Goal: Task Accomplishment & Management: Manage account settings

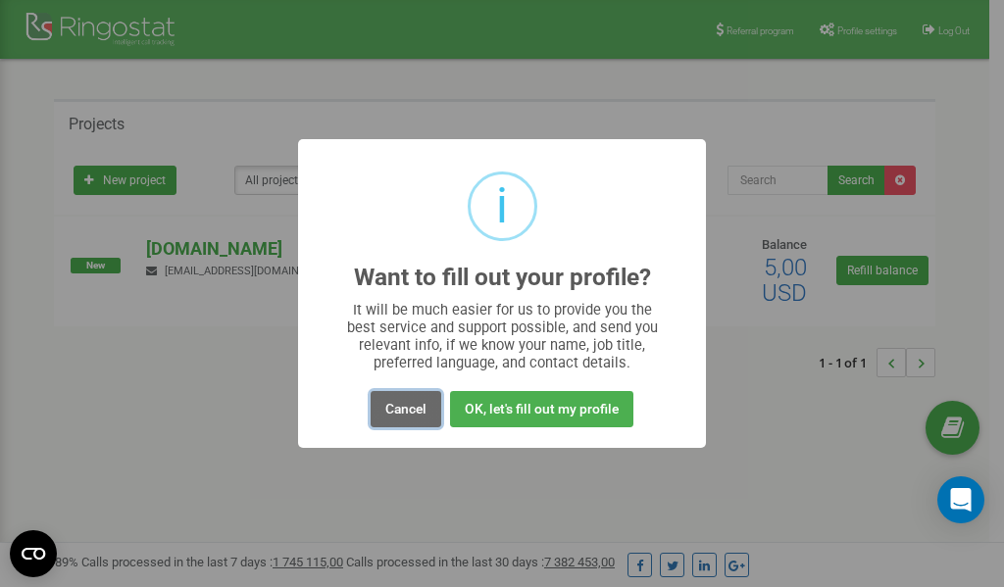
click at [409, 411] on button "Cancel" at bounding box center [406, 409] width 71 height 36
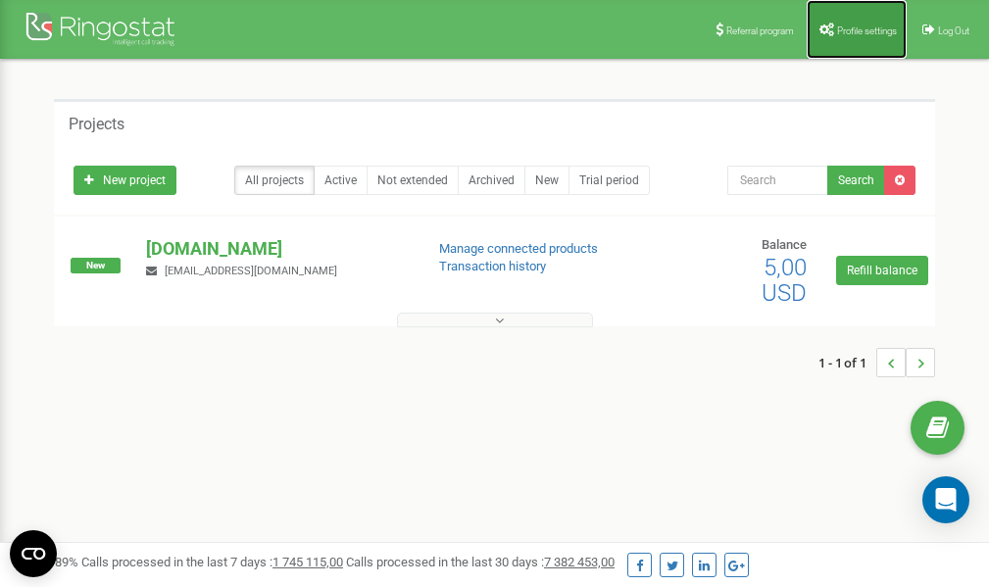
click at [841, 25] on span "Profile settings" at bounding box center [867, 30] width 60 height 11
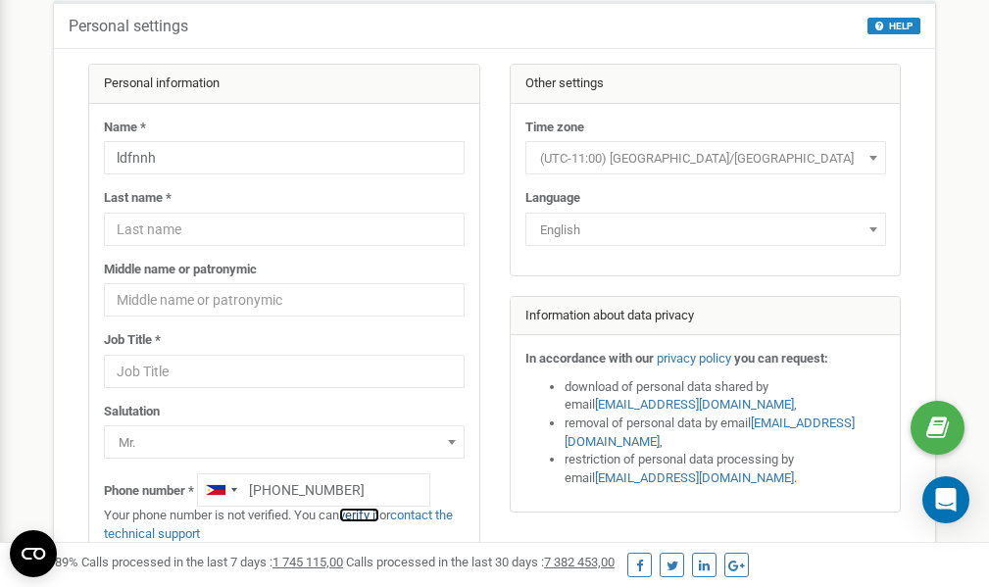
click at [372, 517] on link "verify it" at bounding box center [359, 515] width 40 height 15
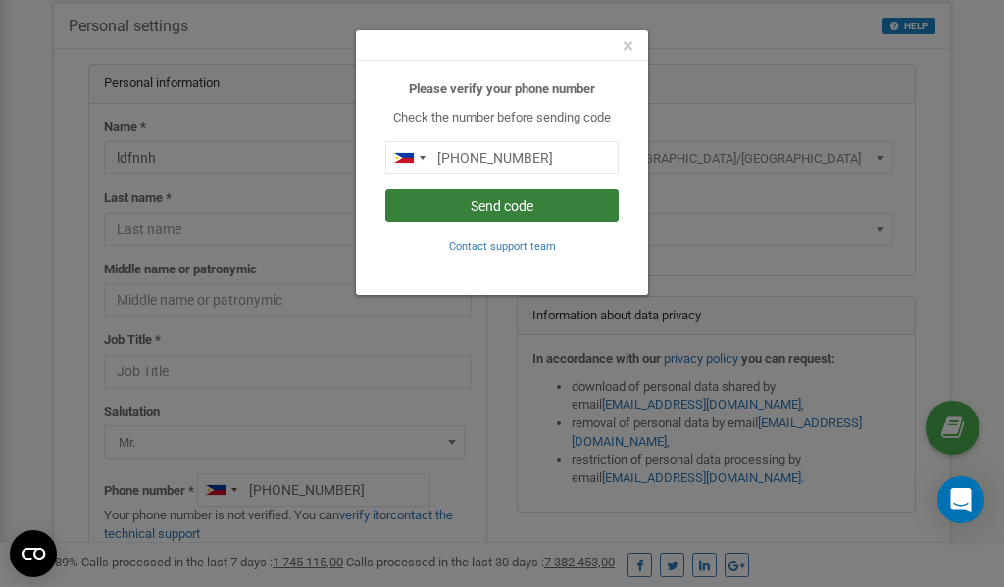
click at [518, 202] on button "Send code" at bounding box center [501, 205] width 233 height 33
